Goal: Information Seeking & Learning: Check status

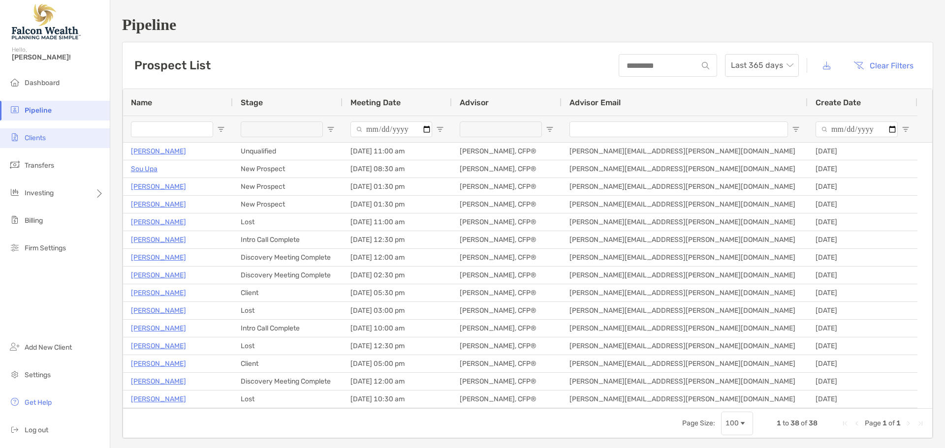
click at [26, 136] on span "Clients" at bounding box center [35, 138] width 21 height 8
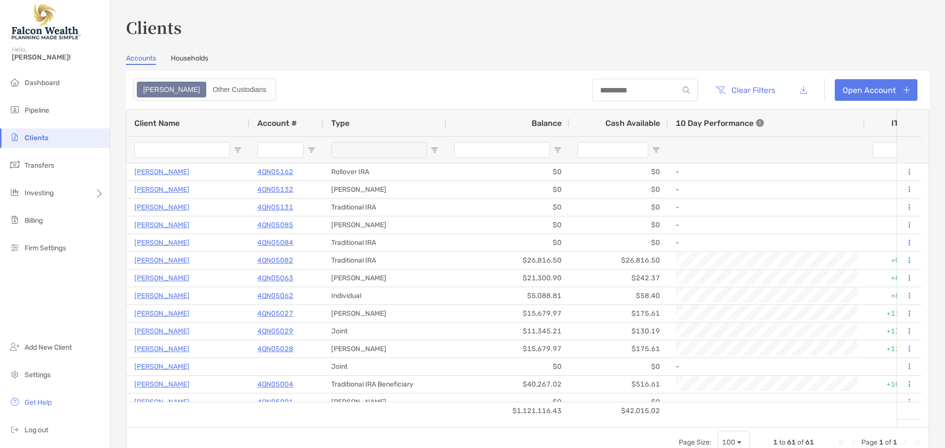
click at [48, 71] on div "Hello, [PERSON_NAME]!" at bounding box center [55, 59] width 110 height 28
click at [43, 81] on span "Dashboard" at bounding box center [42, 83] width 35 height 8
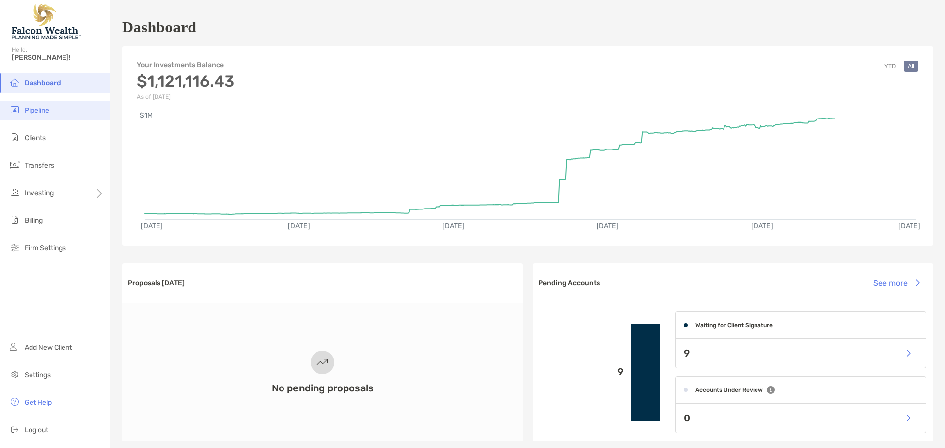
click at [34, 112] on span "Pipeline" at bounding box center [37, 110] width 25 height 8
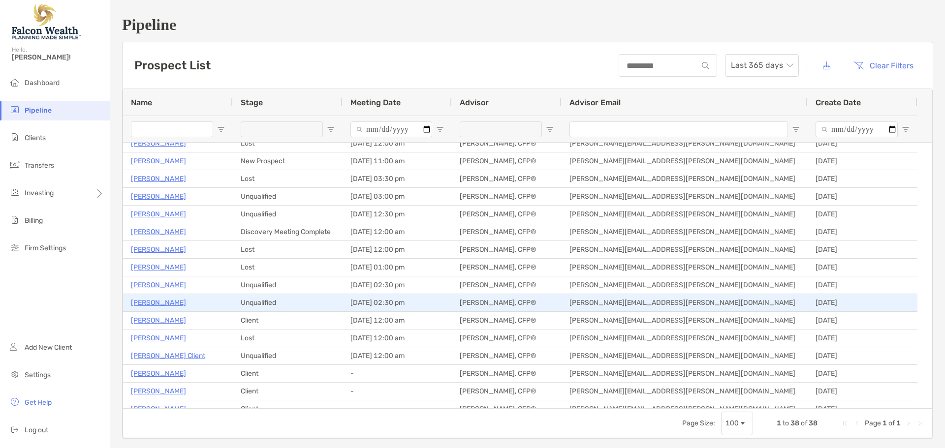
scroll to position [295, 0]
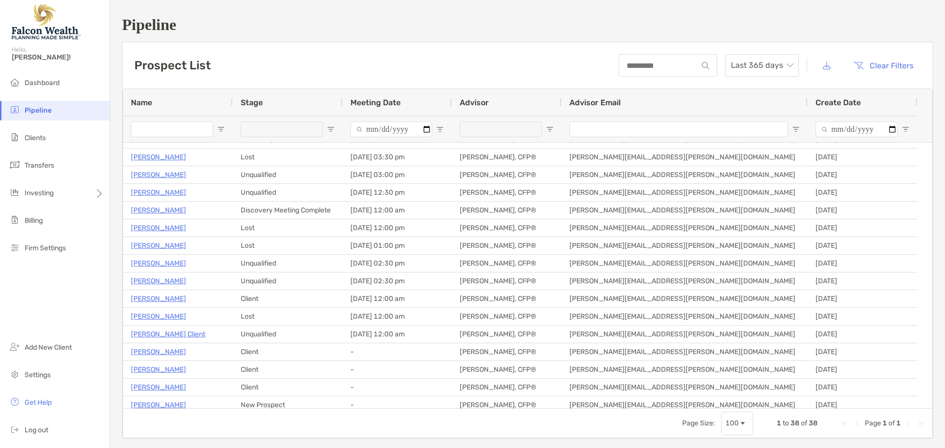
click at [171, 134] on input "Name Filter Input" at bounding box center [172, 130] width 82 height 16
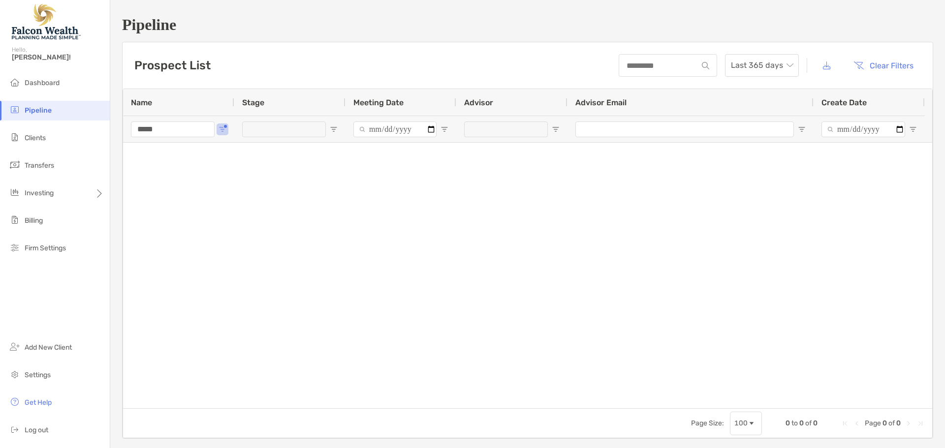
scroll to position [0, 0]
type input "*******"
click at [43, 133] on li "Clients" at bounding box center [55, 138] width 110 height 20
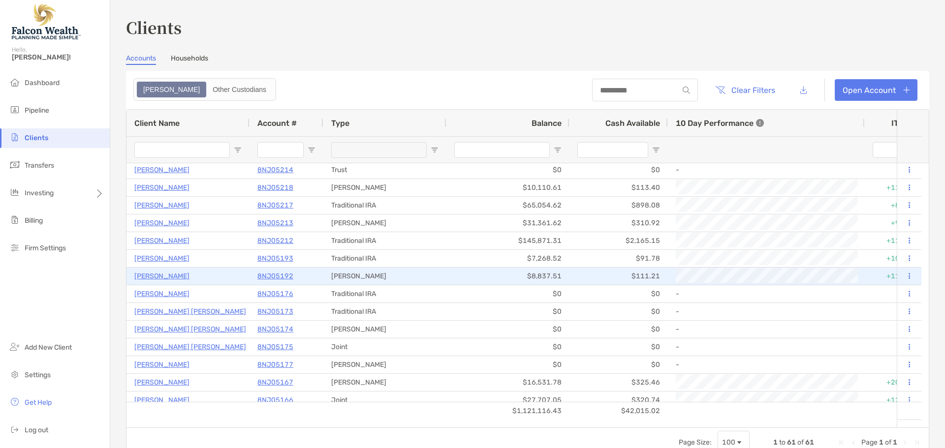
click at [165, 277] on p "[PERSON_NAME]" at bounding box center [161, 276] width 55 height 12
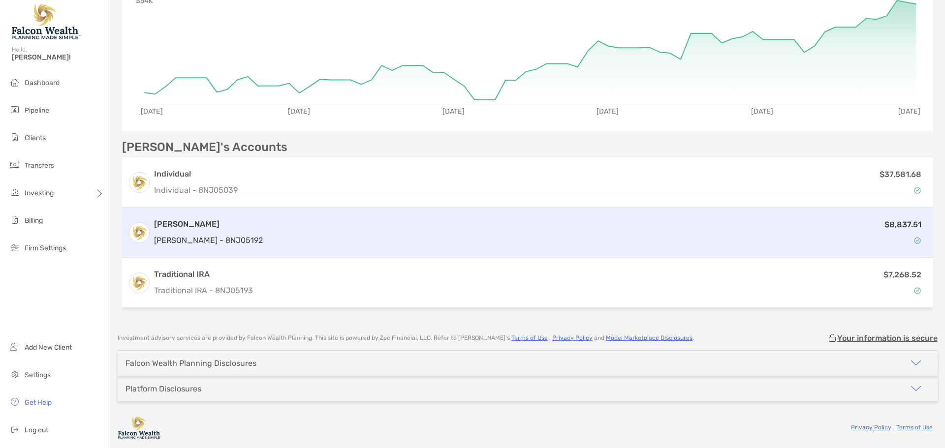
click at [318, 242] on div "$8,837.51" at bounding box center [597, 232] width 660 height 29
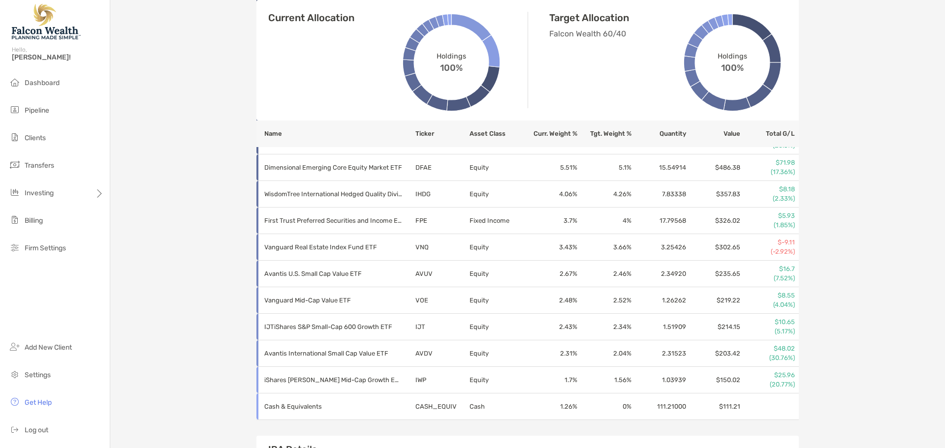
scroll to position [590, 0]
click at [833, 195] on div "Maria Bermejo Roth IRA - Roth IRA 8NJ05192 Transfer Funds Overview Info Account…" at bounding box center [527, 15] width 834 height 1211
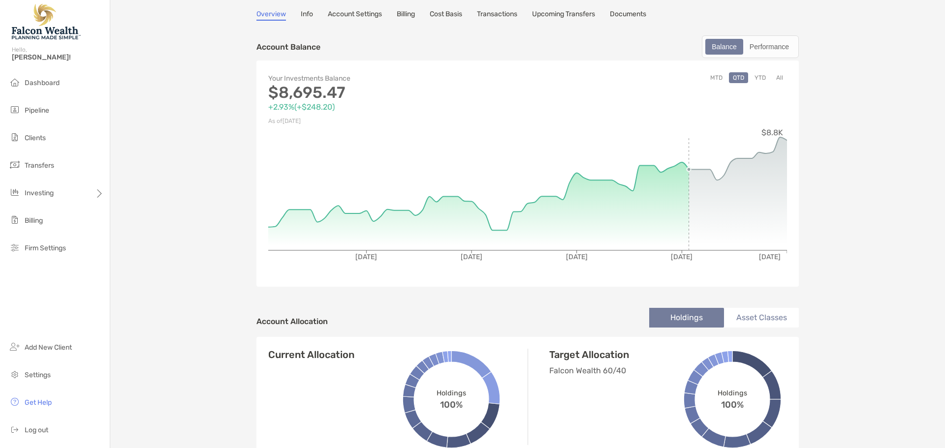
scroll to position [0, 0]
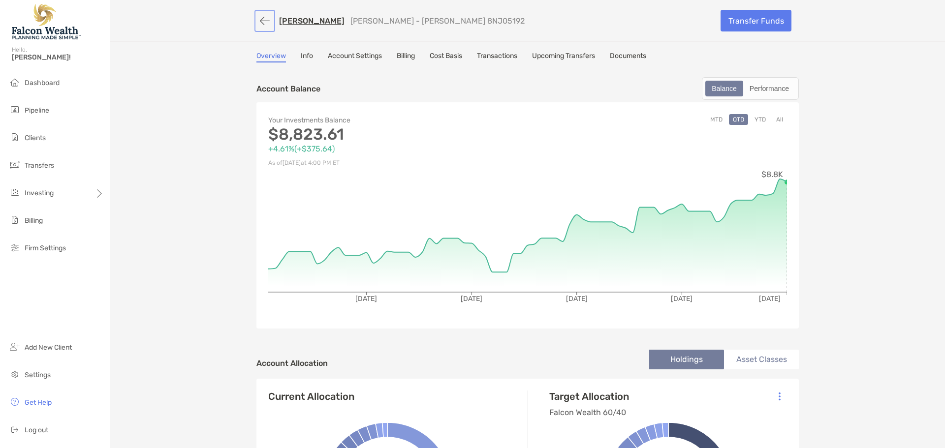
click at [264, 18] on button "button" at bounding box center [264, 21] width 17 height 18
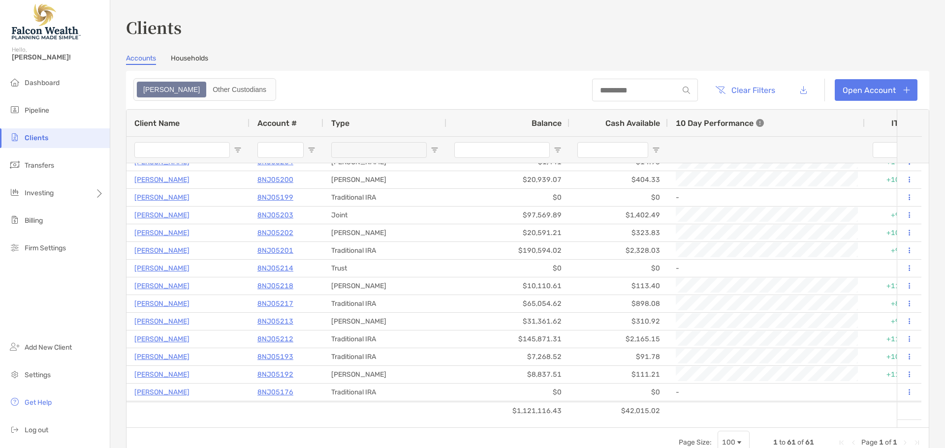
scroll to position [640, 0]
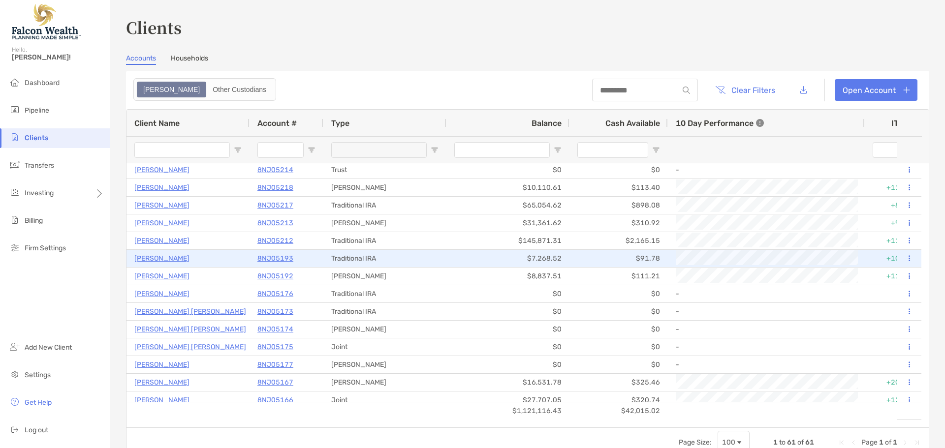
drag, startPoint x: 168, startPoint y: 257, endPoint x: 215, endPoint y: 254, distance: 47.3
click at [168, 257] on p "[PERSON_NAME]" at bounding box center [161, 258] width 55 height 12
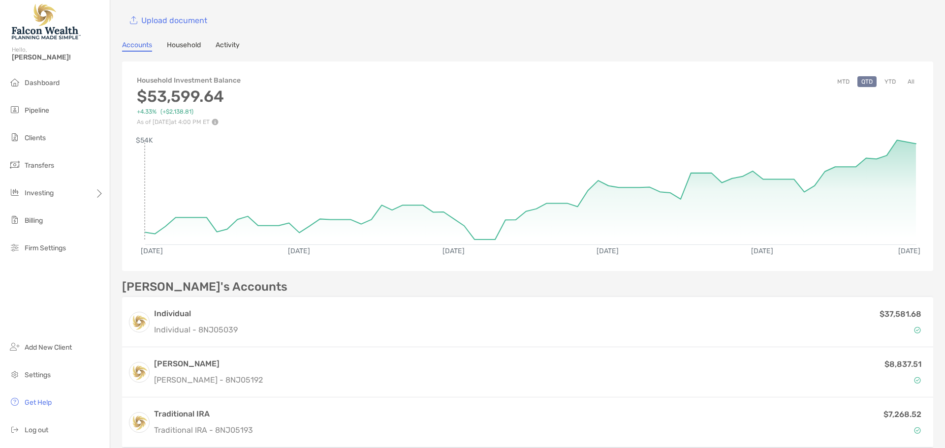
scroll to position [98, 0]
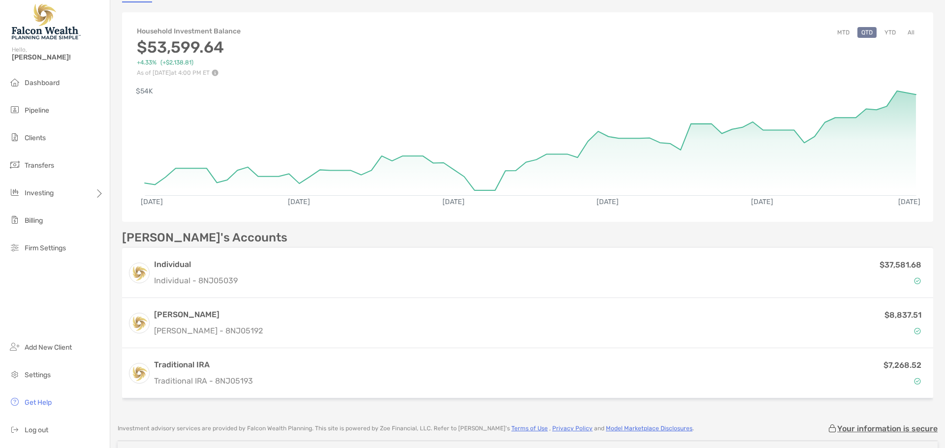
click at [880, 33] on button "YTD" at bounding box center [889, 32] width 19 height 11
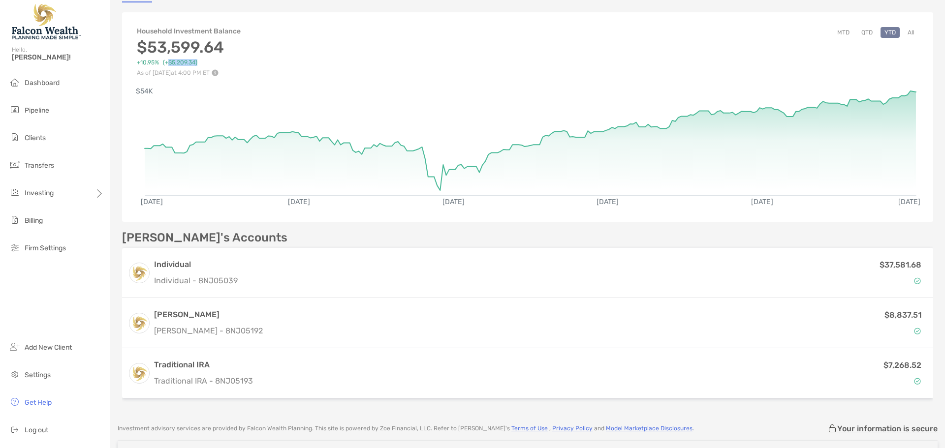
drag, startPoint x: 199, startPoint y: 63, endPoint x: 168, endPoint y: 63, distance: 31.0
click at [168, 63] on div "+10.95% ( +$5,209.34 )" at bounding box center [183, 62] width 93 height 7
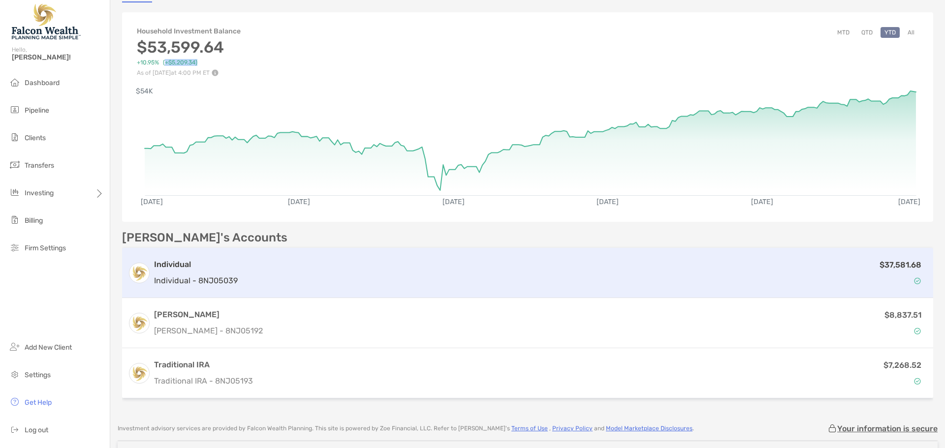
click at [674, 263] on div "$37,581.68" at bounding box center [584, 273] width 685 height 29
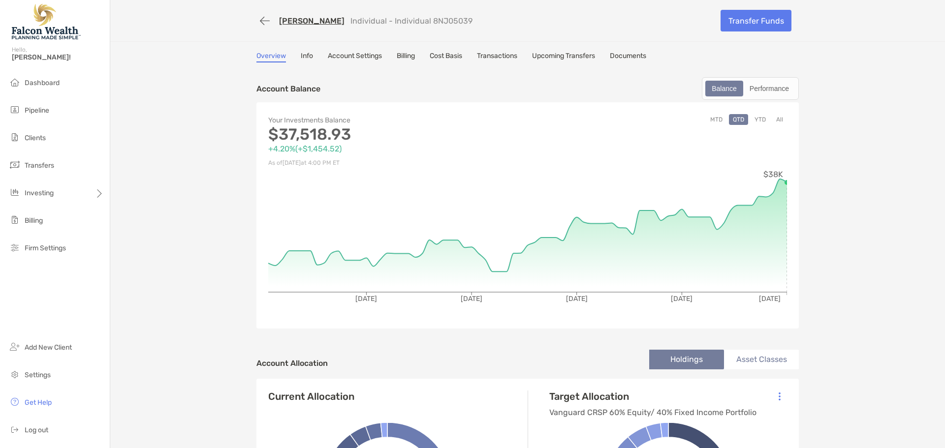
click at [455, 52] on link "Cost Basis" at bounding box center [446, 57] width 32 height 11
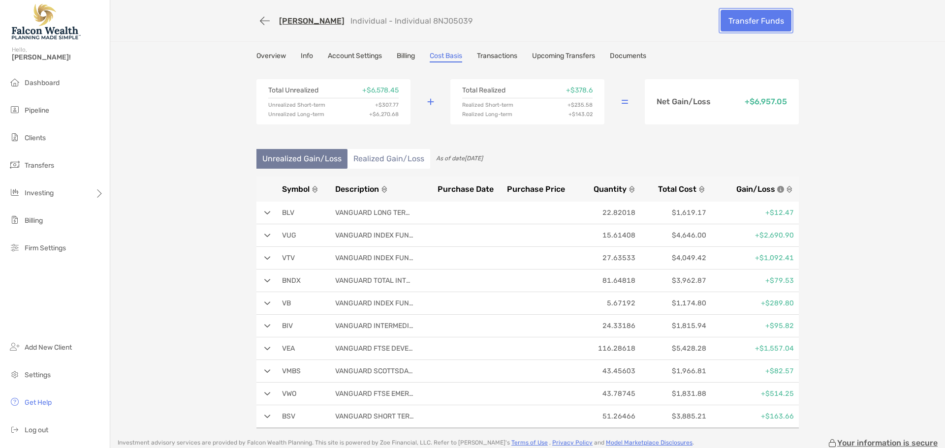
click at [757, 16] on link "Transfer Funds" at bounding box center [755, 21] width 71 height 22
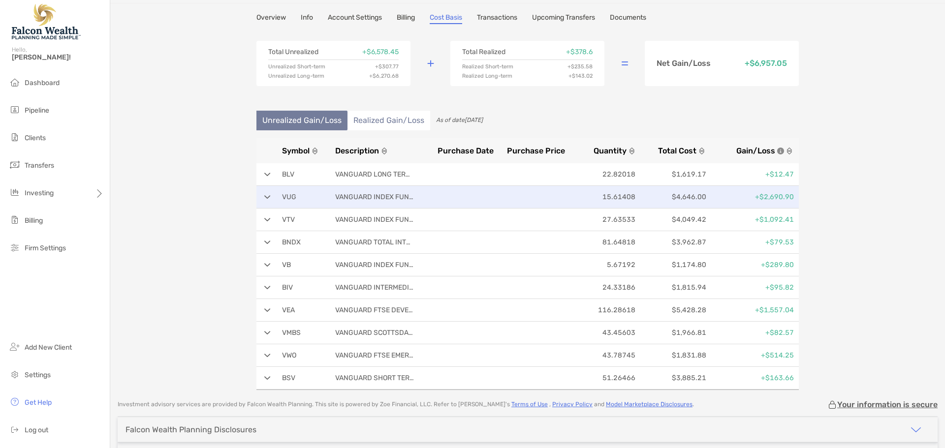
scroll to position [49, 0]
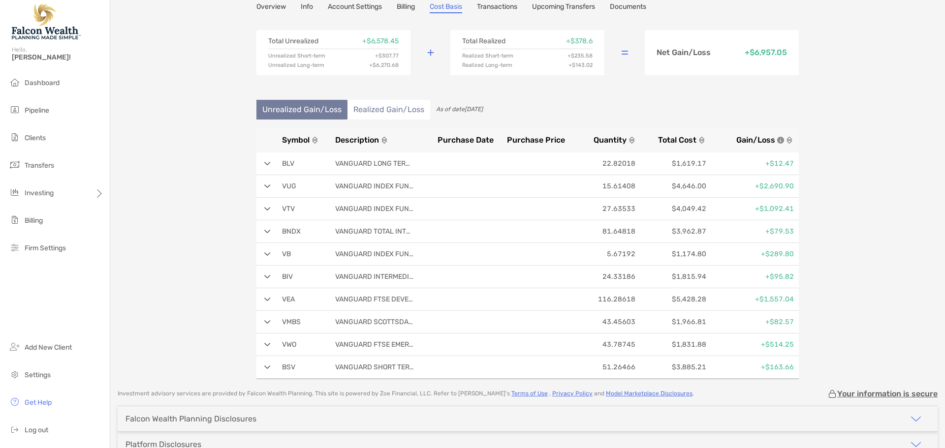
click at [147, 118] on div "Maria Bermejo Individual - Individual 8NJ05039 Transfer Funds Overview Info Acc…" at bounding box center [527, 165] width 834 height 429
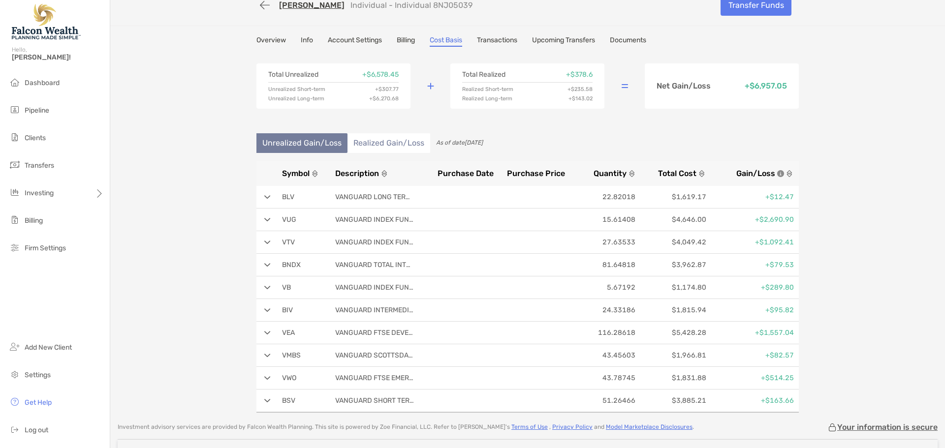
scroll to position [0, 0]
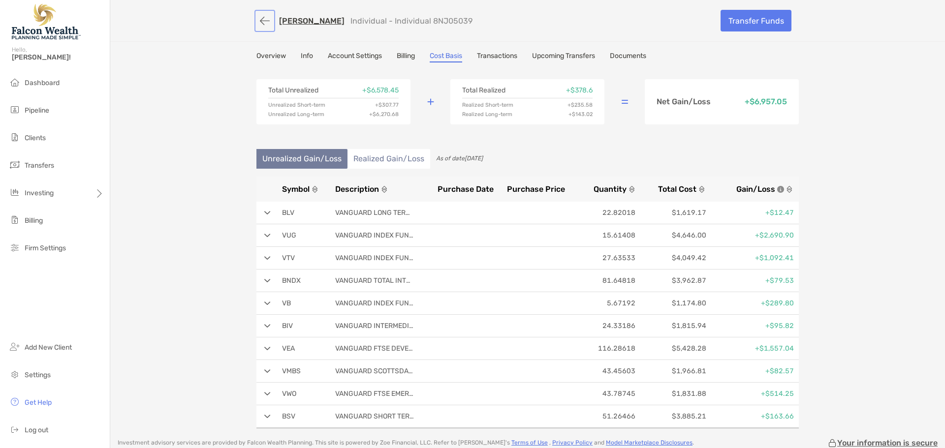
click at [265, 19] on button "button" at bounding box center [264, 21] width 17 height 18
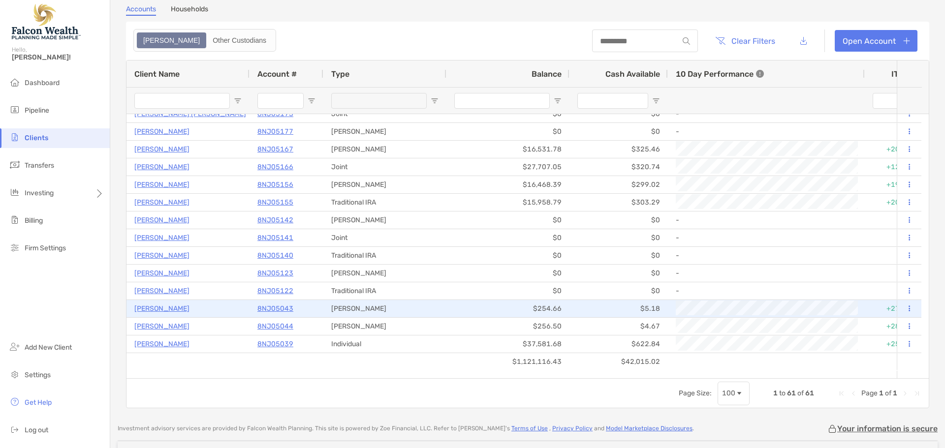
scroll to position [824, 0]
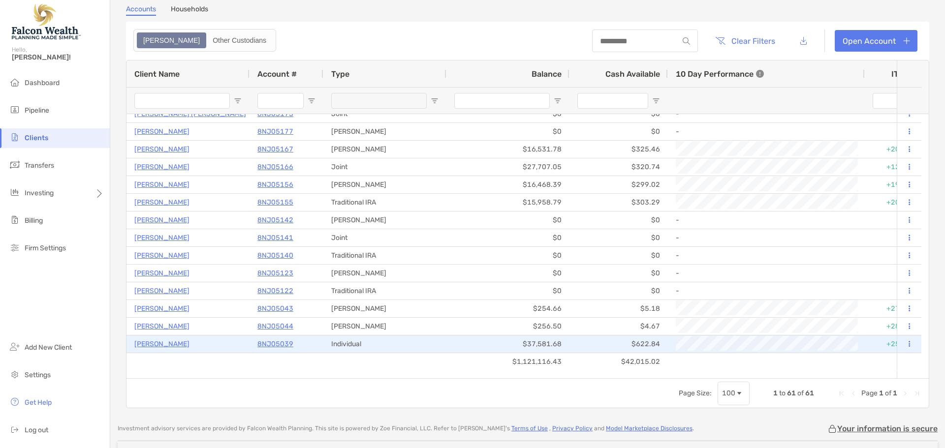
drag, startPoint x: 166, startPoint y: 343, endPoint x: 198, endPoint y: 332, distance: 34.6
click at [166, 343] on p "[PERSON_NAME]" at bounding box center [161, 344] width 55 height 12
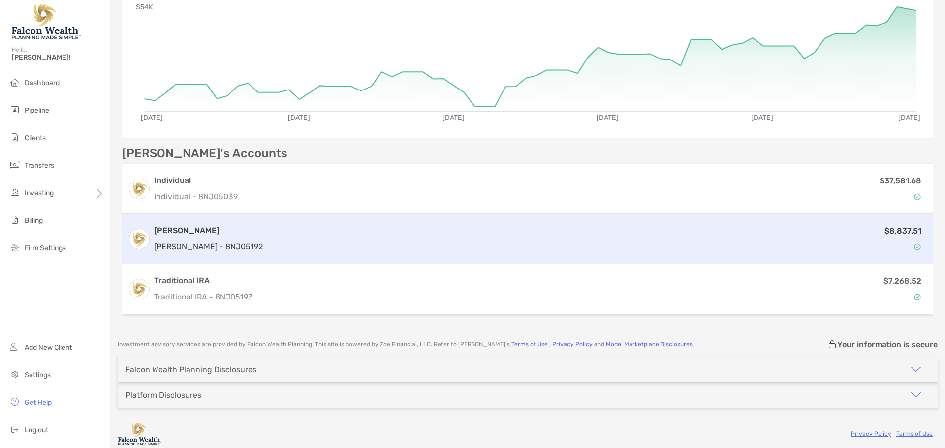
scroll to position [189, 0]
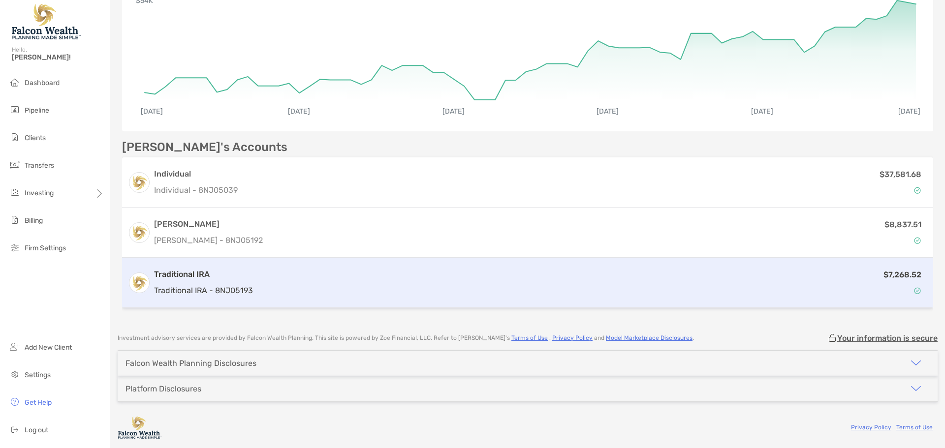
click at [207, 279] on h3 "Traditional IRA" at bounding box center [203, 275] width 99 height 12
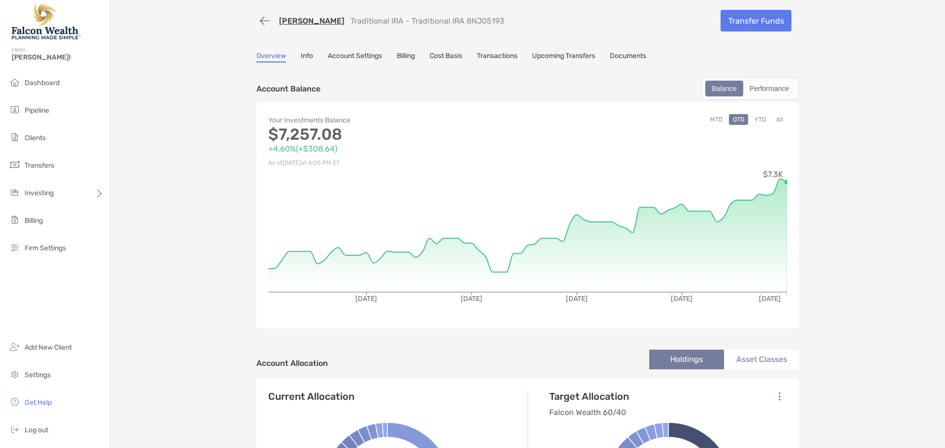
click at [752, 117] on button "YTD" at bounding box center [759, 119] width 19 height 11
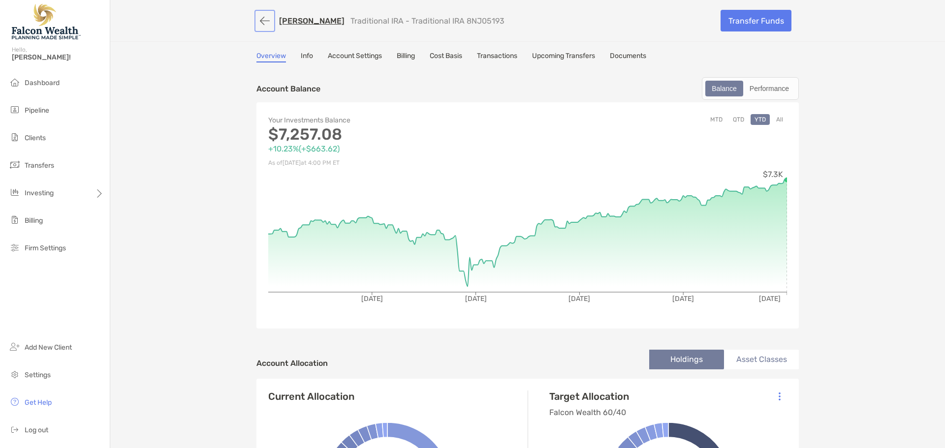
click at [256, 23] on button "button" at bounding box center [264, 21] width 17 height 18
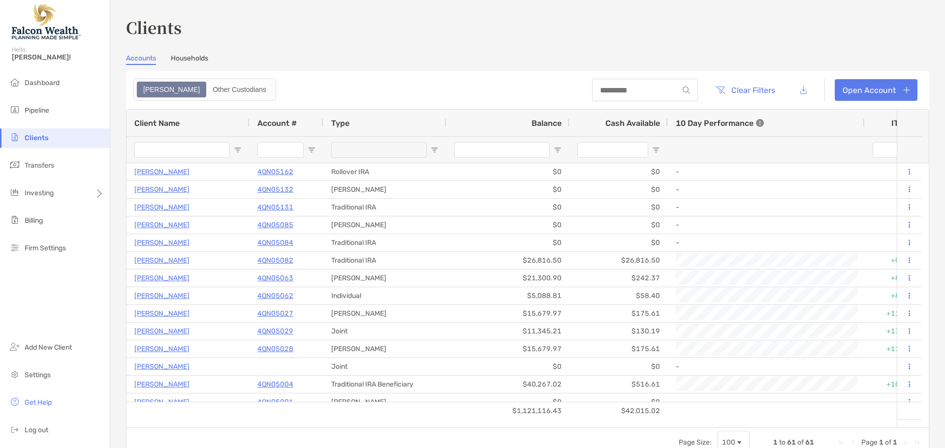
scroll to position [98, 0]
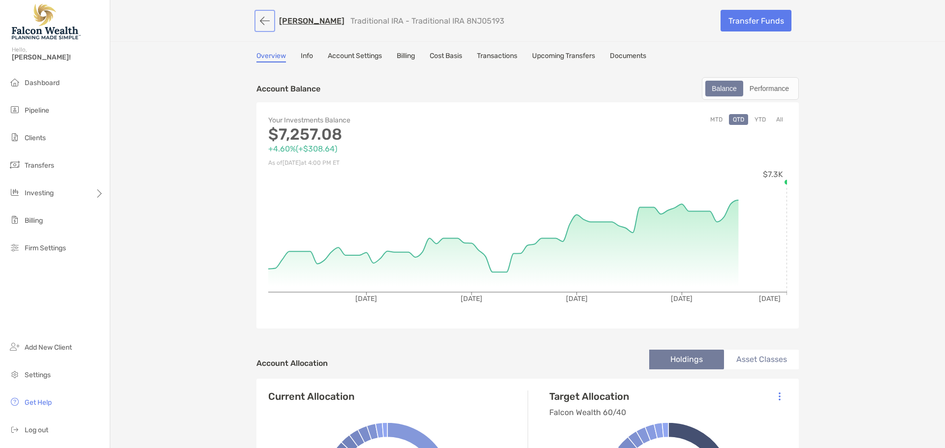
click at [259, 23] on button "button" at bounding box center [264, 21] width 17 height 18
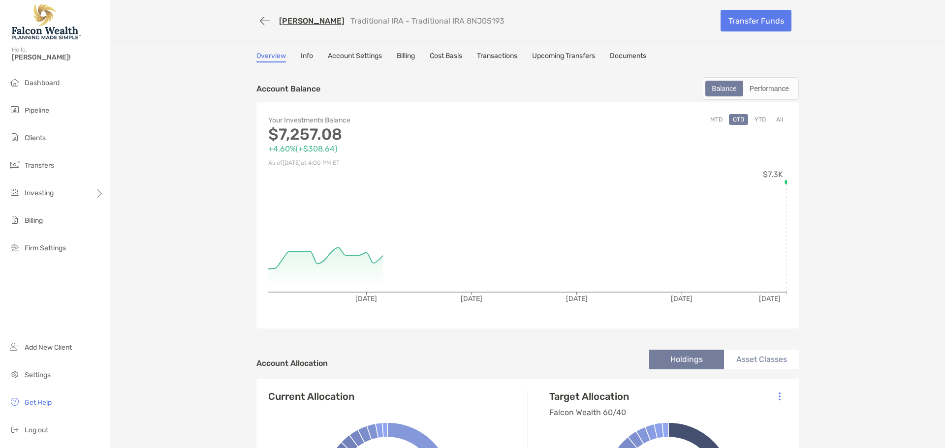
click at [275, 57] on link "Overview" at bounding box center [271, 57] width 30 height 11
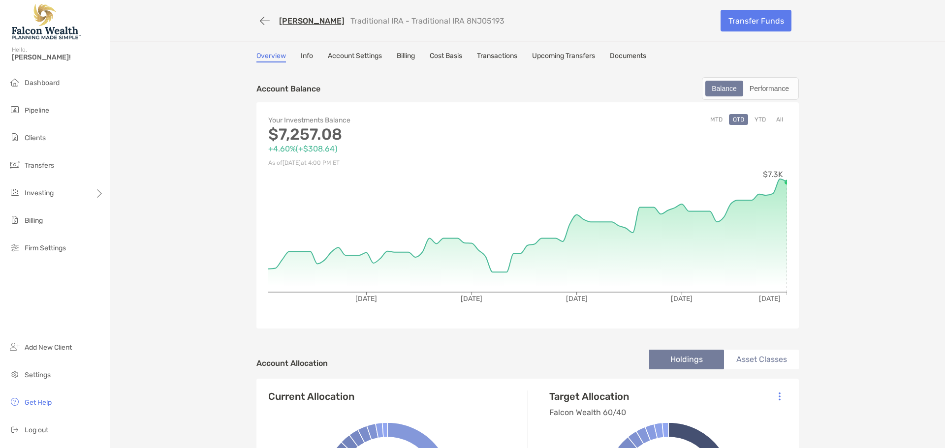
click at [297, 20] on link "[PERSON_NAME]" at bounding box center [311, 20] width 65 height 9
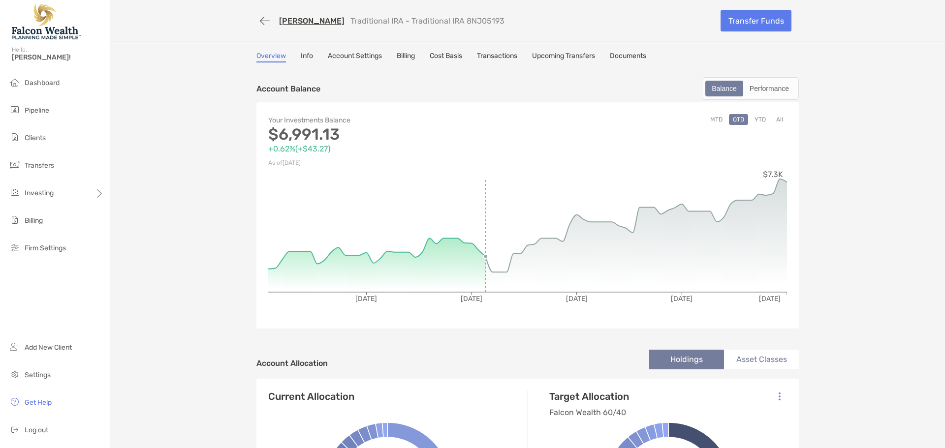
scroll to position [246, 0]
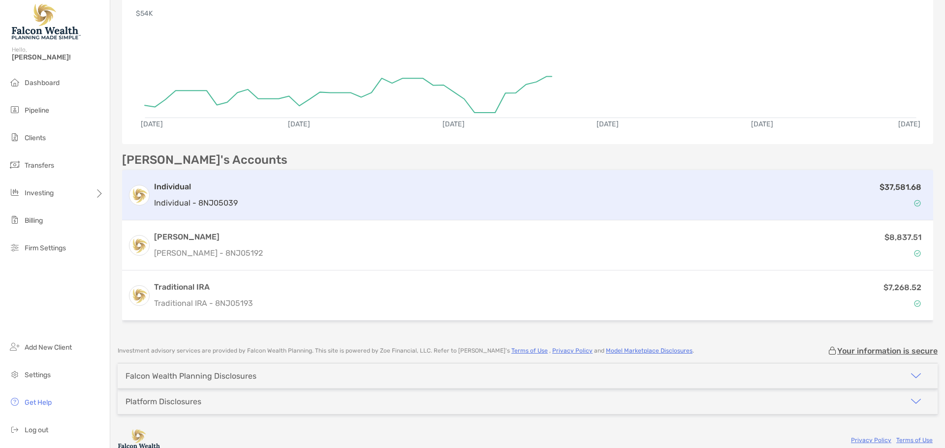
scroll to position [189, 0]
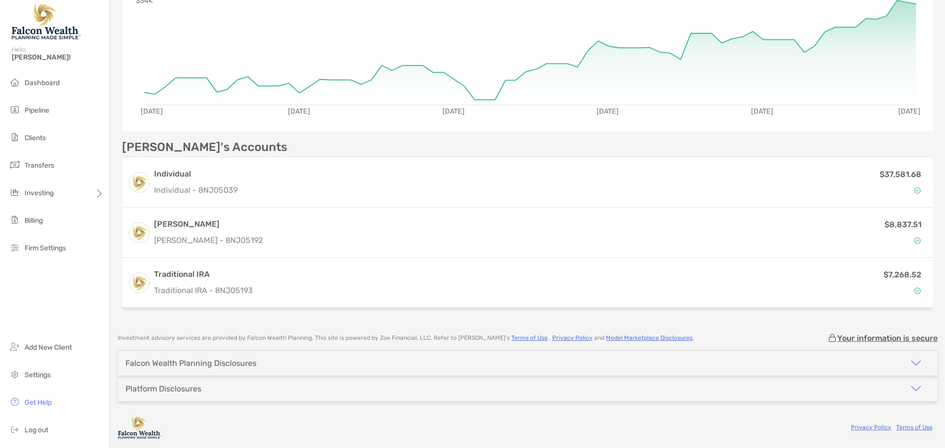
click at [586, 412] on div "Investment advisory services are provided by Falcon Wealth Planning . This site…" at bounding box center [527, 386] width 834 height 105
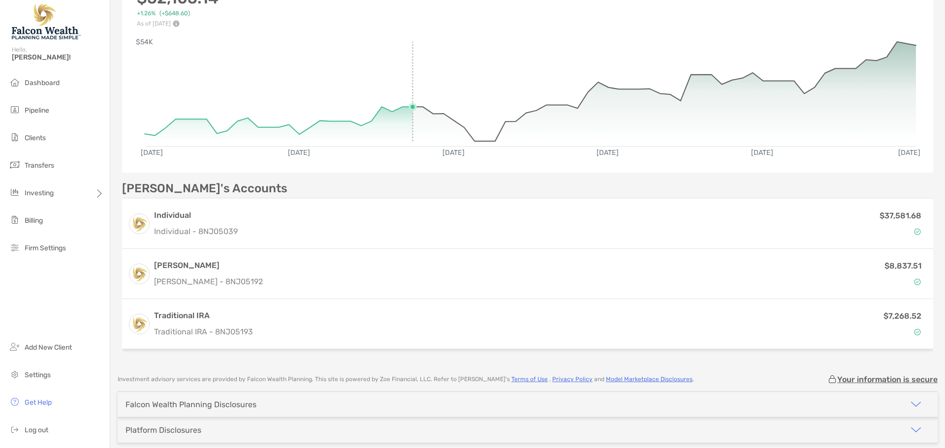
scroll to position [98, 0]
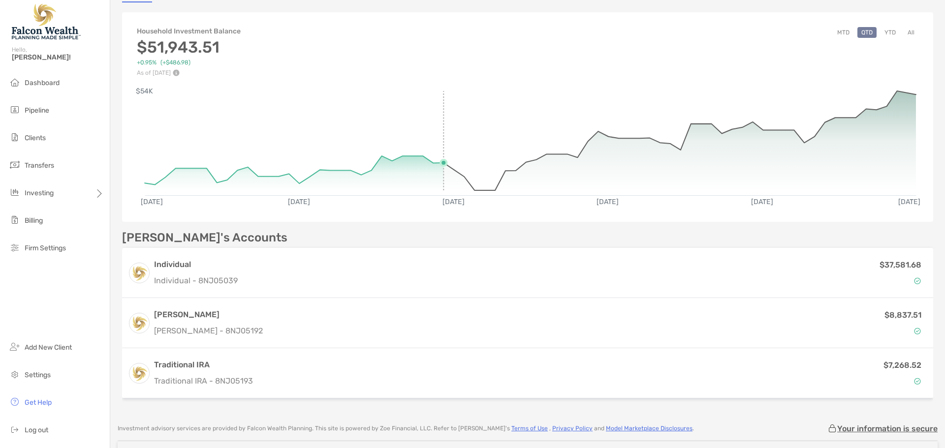
click at [435, 151] on rect at bounding box center [530, 138] width 771 height 94
click at [474, 144] on rect at bounding box center [530, 138] width 771 height 94
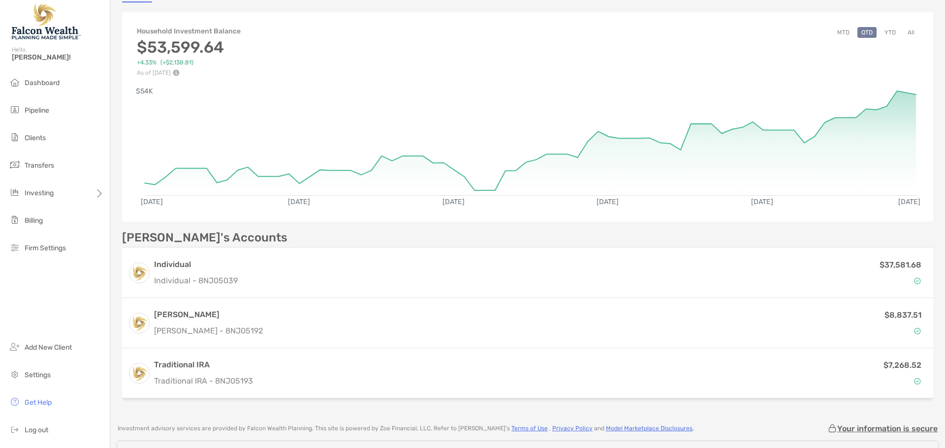
click at [880, 35] on button "YTD" at bounding box center [889, 32] width 19 height 11
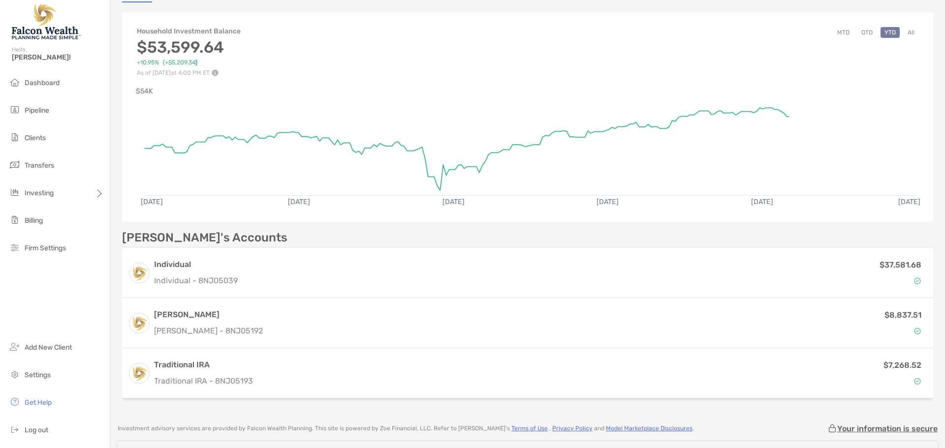
drag, startPoint x: 207, startPoint y: 62, endPoint x: 195, endPoint y: 63, distance: 12.5
click at [195, 63] on div "+10.95% ( +$5,209.34 )" at bounding box center [183, 62] width 93 height 7
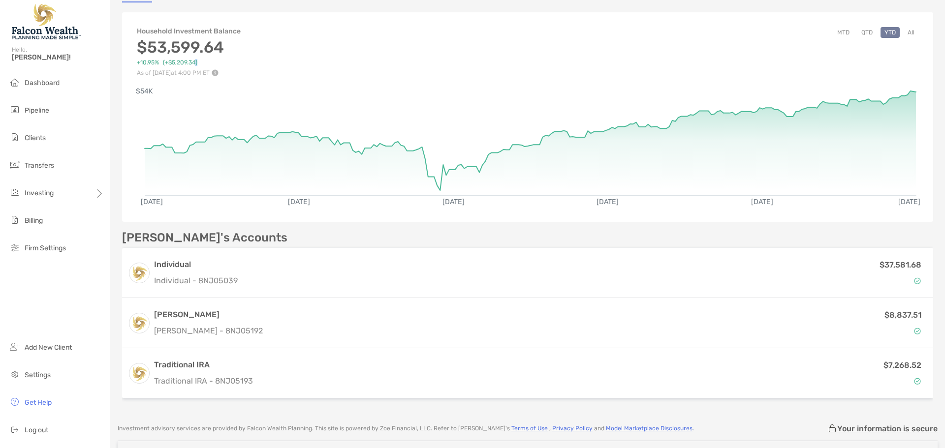
click at [904, 30] on button "All" at bounding box center [910, 32] width 15 height 11
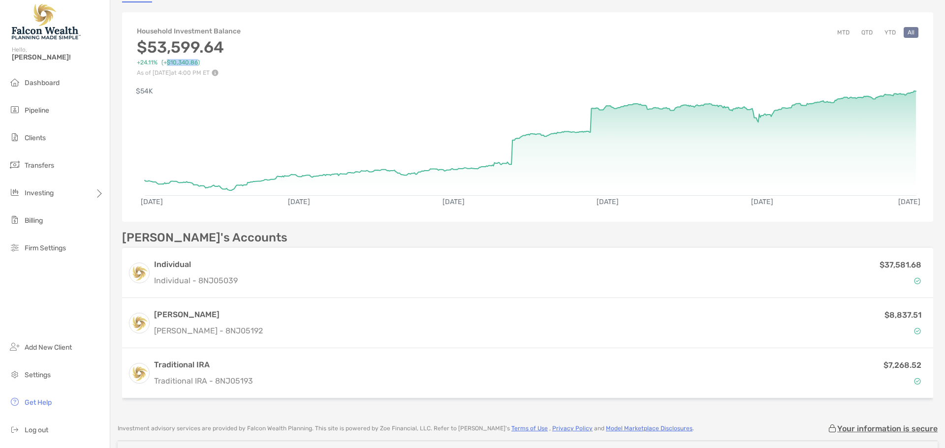
drag, startPoint x: 198, startPoint y: 62, endPoint x: 168, endPoint y: 61, distance: 29.5
click at [168, 61] on span "( +$10,340.86 )" at bounding box center [180, 62] width 38 height 7
